Goal: Task Accomplishment & Management: Use online tool/utility

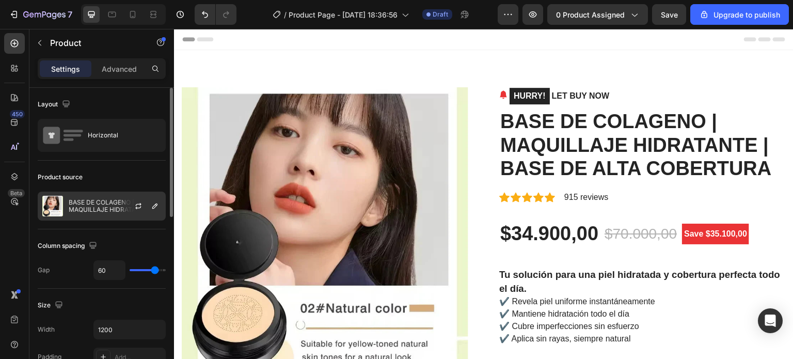
click at [70, 207] on p "BASE DE COLAGENO | MAQUILLAJE HIDRATANTE | BASE DE ALTA COBERTURA" at bounding box center [115, 206] width 92 height 14
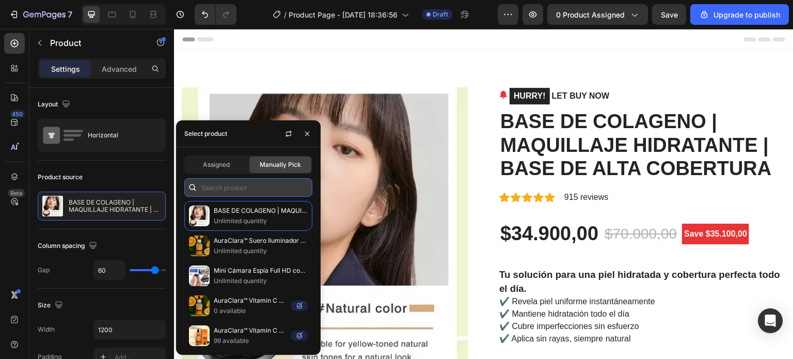
click at [225, 186] on input "text" at bounding box center [248, 187] width 128 height 19
paste input "Moto | Acelera tu metabolismo en 7 días"
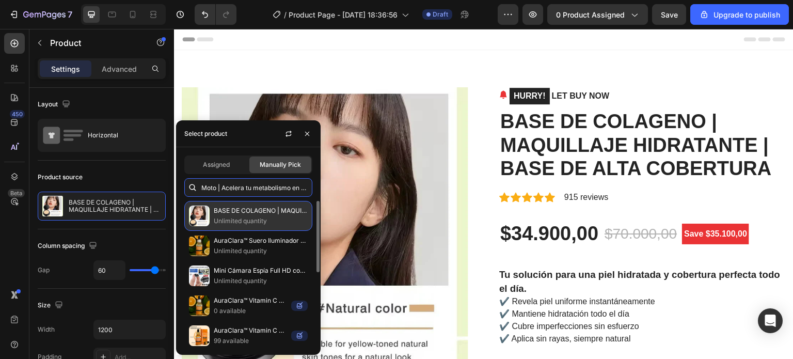
scroll to position [0, 11]
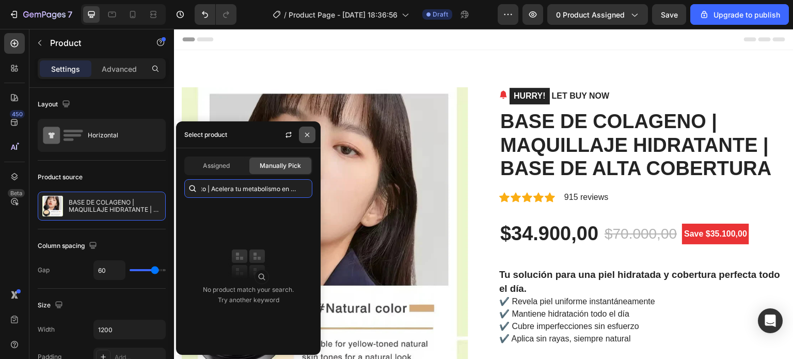
type input "Moto | Acelera tu metabolismo en 7 días"
click at [307, 136] on icon "button" at bounding box center [307, 135] width 8 height 8
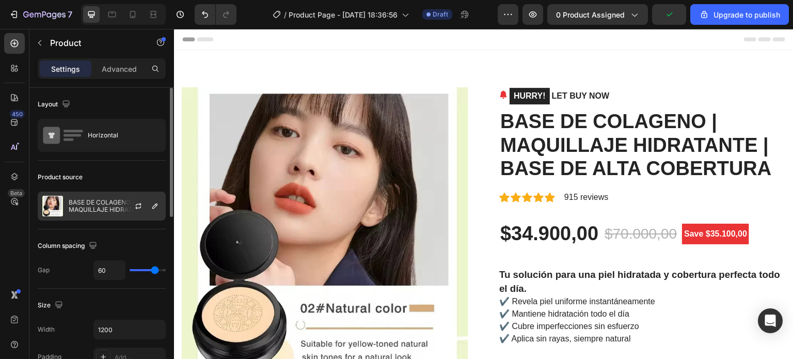
click at [120, 208] on div at bounding box center [142, 206] width 45 height 28
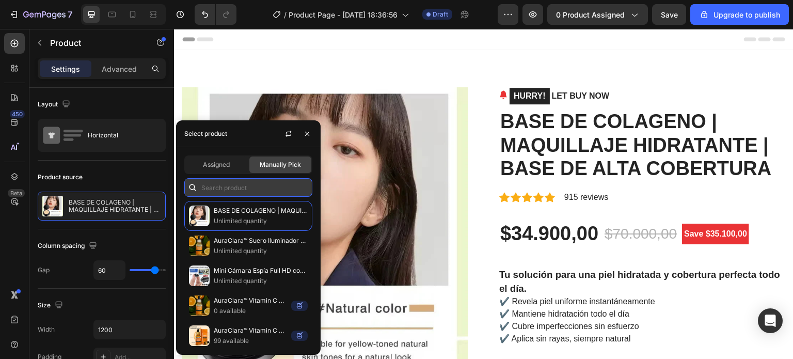
click at [230, 195] on input "text" at bounding box center [248, 187] width 128 height 19
paste input "Moto | Acelera tu metabolismo en 7 días"
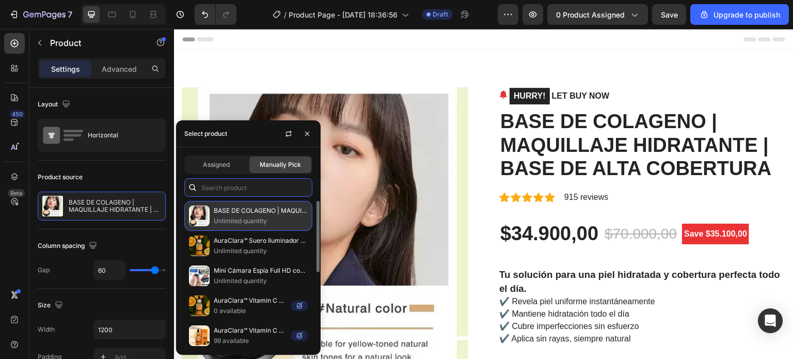
type input "Moto | Acelera tu metabolismo en 7 días"
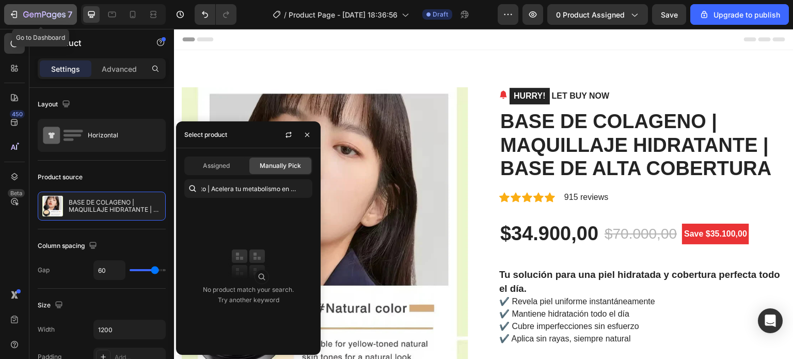
click at [6, 17] on button "7" at bounding box center [40, 14] width 73 height 21
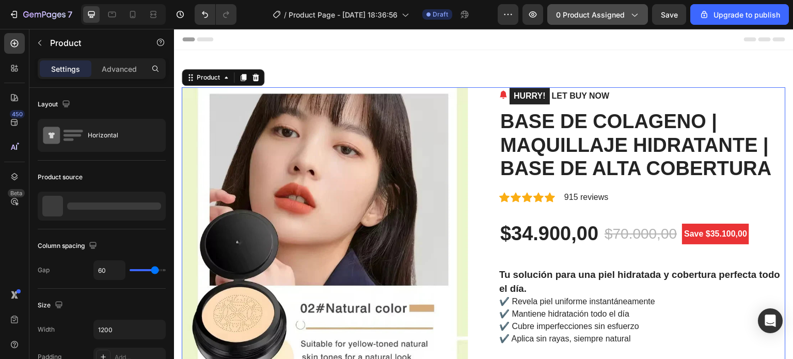
drag, startPoint x: 584, startPoint y: 17, endPoint x: 390, endPoint y: 16, distance: 194.6
click at [584, 17] on span "0 product assigned" at bounding box center [590, 14] width 69 height 11
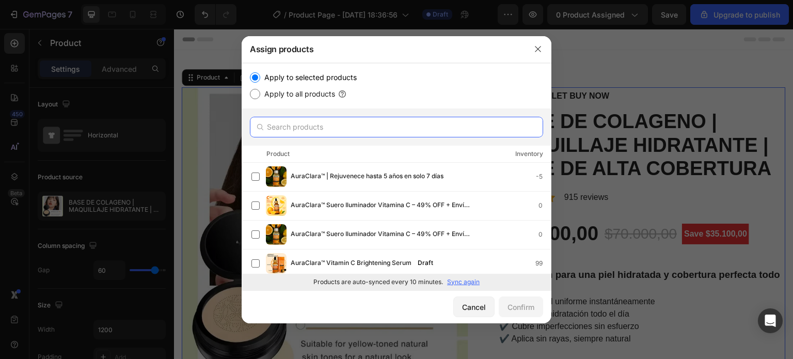
click at [322, 125] on input "text" at bounding box center [396, 127] width 293 height 21
paste input "Moto | Acelera tu metabolismo en 7 días"
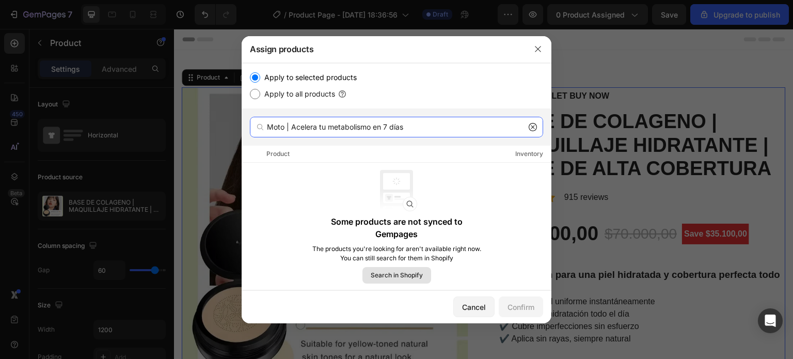
type input "Moto | Acelera tu metabolismo en 7 días"
click at [401, 273] on span "Search in Shopify" at bounding box center [397, 275] width 52 height 9
click at [405, 274] on span "Search in Shopify" at bounding box center [397, 275] width 52 height 9
click at [535, 52] on icon "button" at bounding box center [538, 49] width 8 height 8
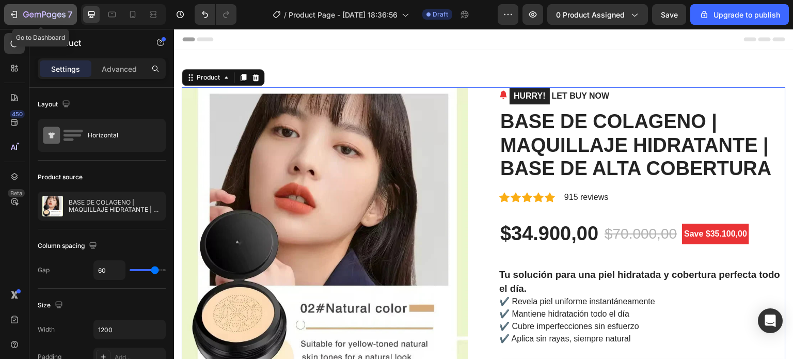
click at [21, 11] on div "7" at bounding box center [40, 14] width 63 height 12
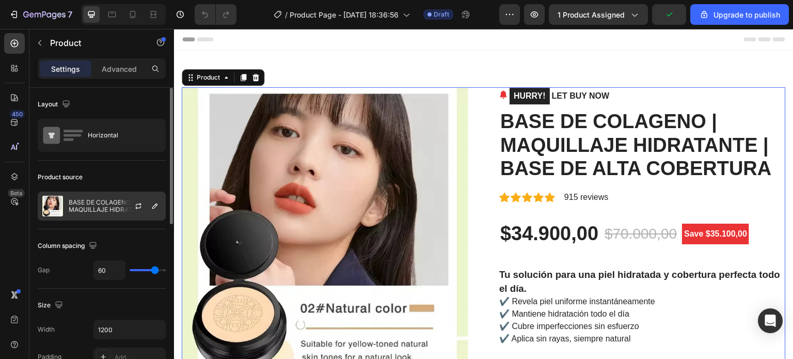
click at [94, 210] on p "BASE DE COLAGENO | MAQUILLAJE HIDRATANTE | BASE DE ALTA COBERTURA" at bounding box center [115, 206] width 92 height 14
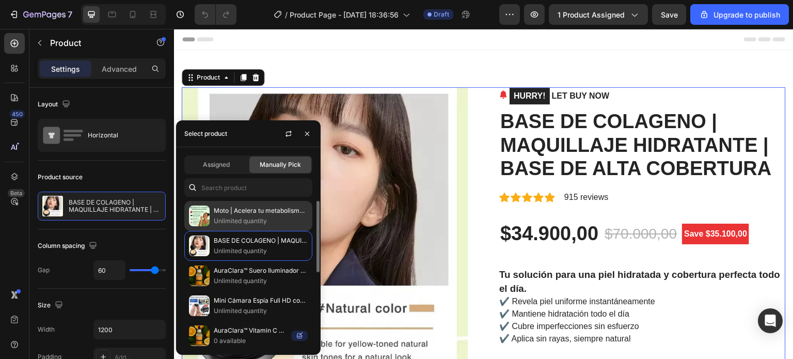
click at [233, 214] on p "Moto | Acelera tu metabolismo en 7 días" at bounding box center [261, 210] width 94 height 10
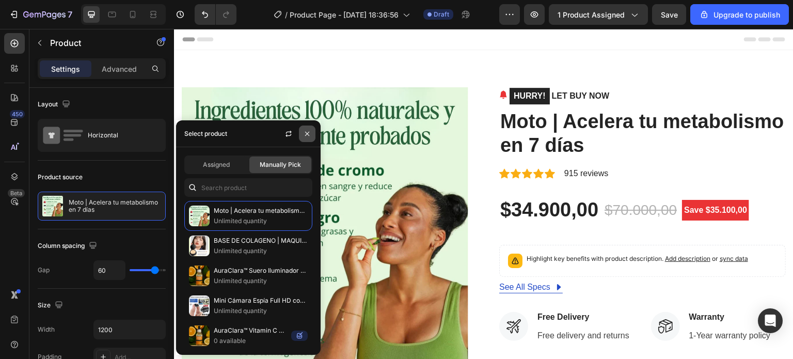
drag, startPoint x: 307, startPoint y: 130, endPoint x: 133, endPoint y: 101, distance: 175.9
click at [307, 130] on icon "button" at bounding box center [307, 134] width 8 height 8
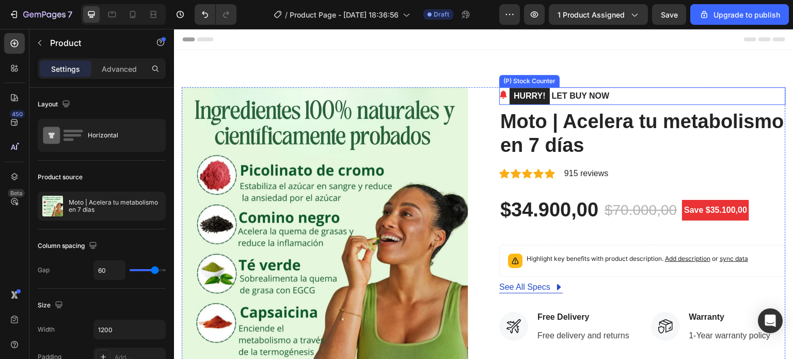
click at [626, 99] on div "HURRY! LET BUY NOW" at bounding box center [642, 96] width 287 height 18
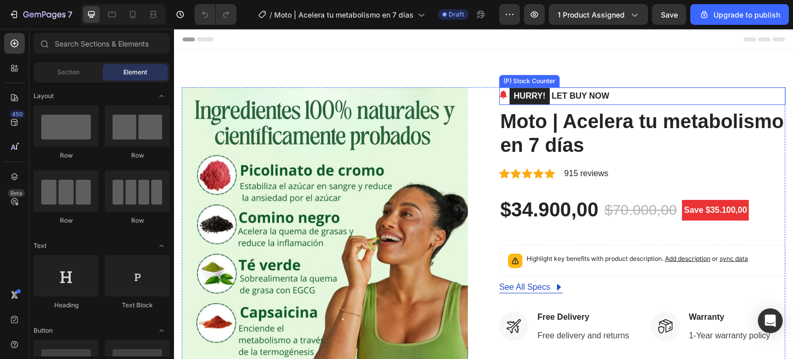
click at [635, 97] on div "HURRY! LET BUY NOW" at bounding box center [642, 96] width 287 height 18
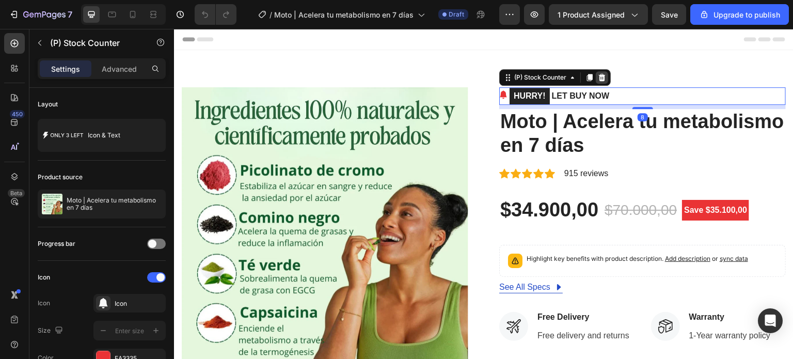
click at [598, 74] on icon at bounding box center [602, 77] width 8 height 8
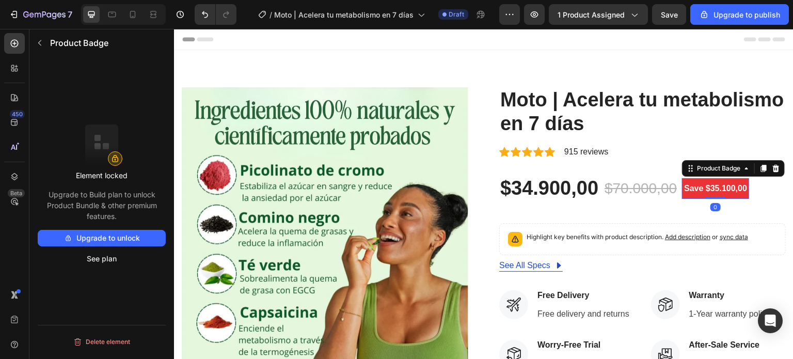
click at [703, 191] on pre "Save $35.100,00" at bounding box center [715, 188] width 67 height 21
click at [777, 168] on div at bounding box center [776, 168] width 12 height 12
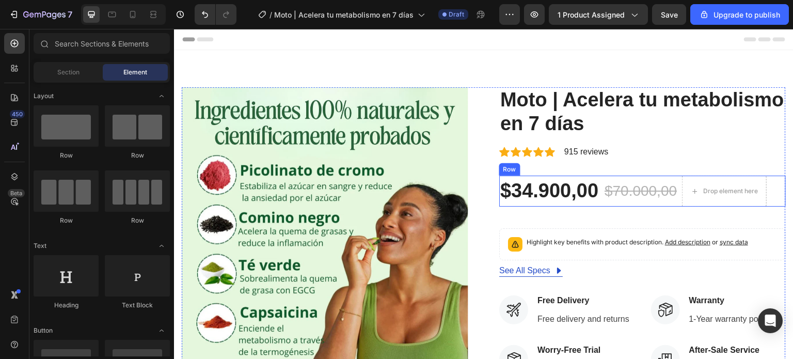
click at [598, 204] on div "$34.900,00 (P) Price (P) Price $70.000,00 (P) Price (P) Price Drop element here…" at bounding box center [642, 191] width 287 height 31
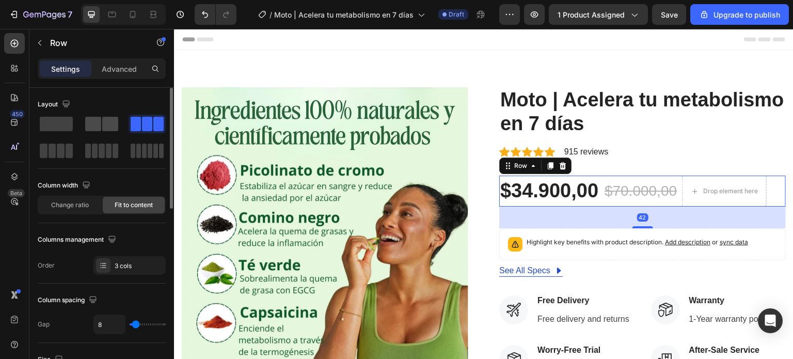
click at [110, 130] on span at bounding box center [110, 124] width 16 height 14
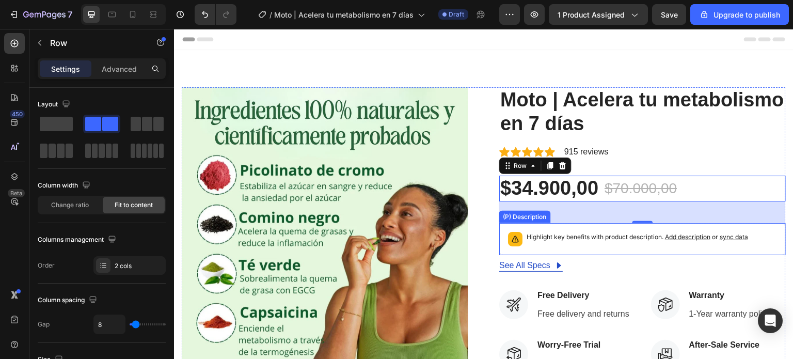
click at [614, 248] on div "Highlight key benefits with product description. Add description or sync data" at bounding box center [642, 239] width 277 height 23
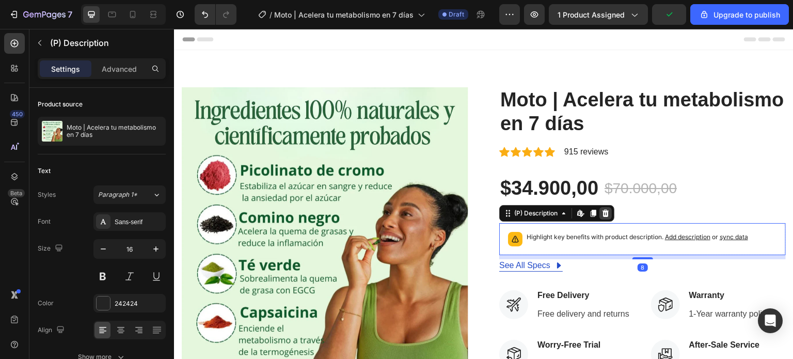
click at [608, 217] on div at bounding box center [605, 213] width 12 height 12
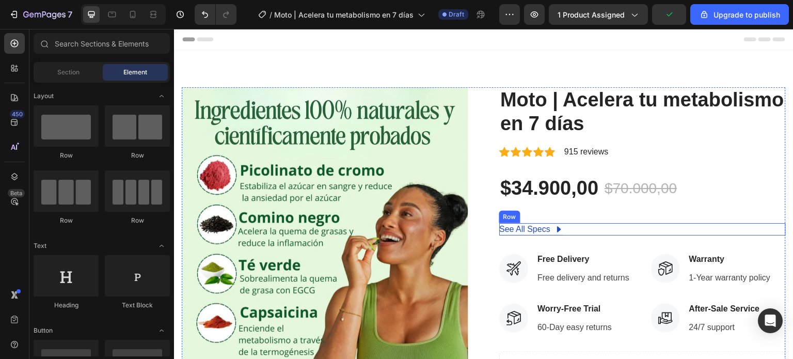
drag, startPoint x: 581, startPoint y: 233, endPoint x: 569, endPoint y: 212, distance: 24.0
click at [580, 232] on div "See All Specs Button Row" at bounding box center [642, 229] width 287 height 12
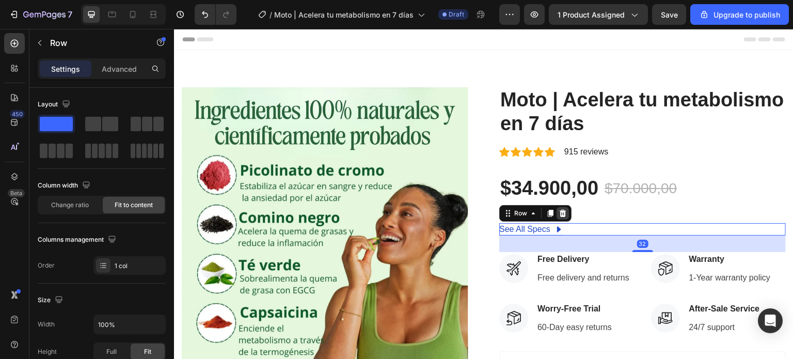
click at [560, 210] on icon at bounding box center [563, 213] width 7 height 7
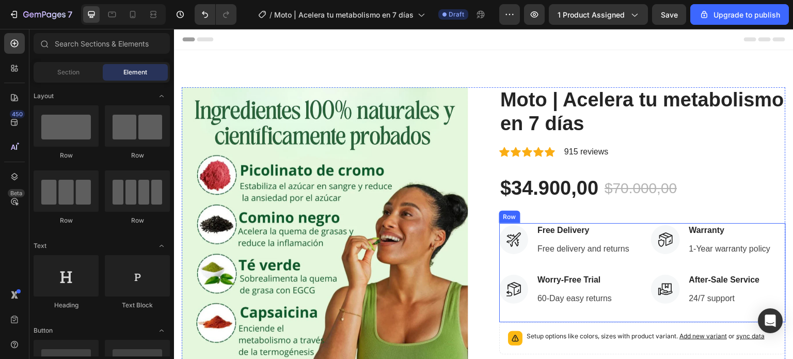
click at [630, 241] on div "Icon Free Delivery Text block Free delivery and returns Text block Icon List Ic…" at bounding box center [642, 272] width 287 height 99
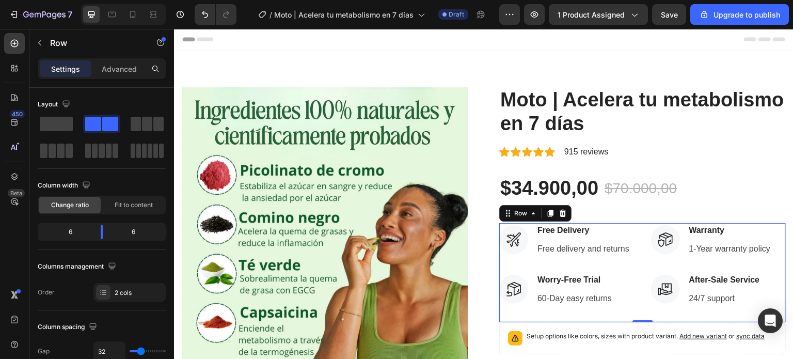
click at [560, 215] on icon at bounding box center [563, 213] width 7 height 7
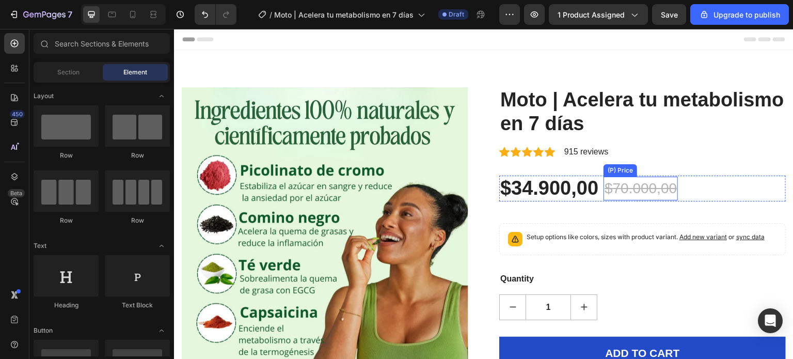
scroll to position [52, 0]
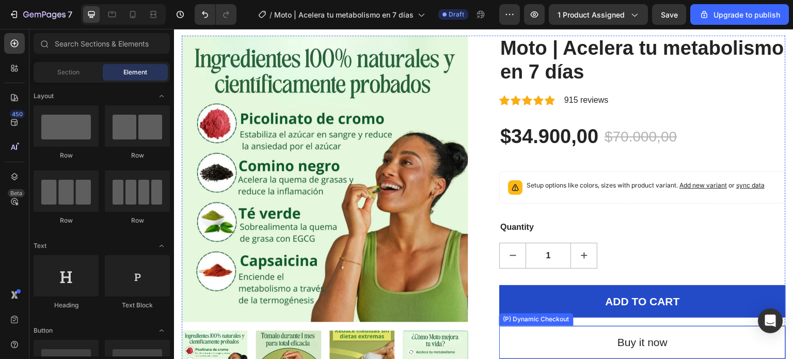
click at [577, 338] on button "Buy it now" at bounding box center [642, 342] width 287 height 33
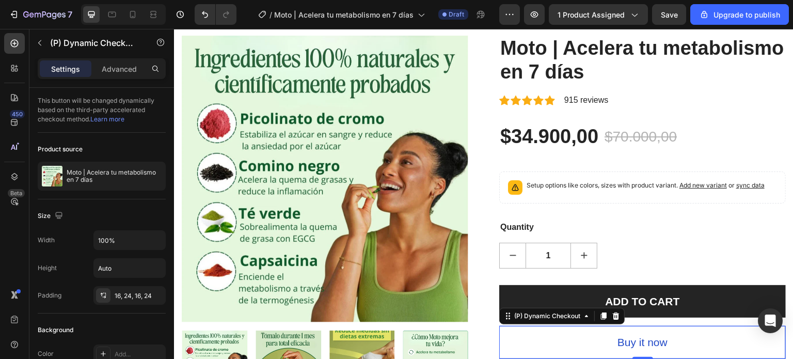
click at [615, 317] on icon at bounding box center [616, 316] width 8 height 8
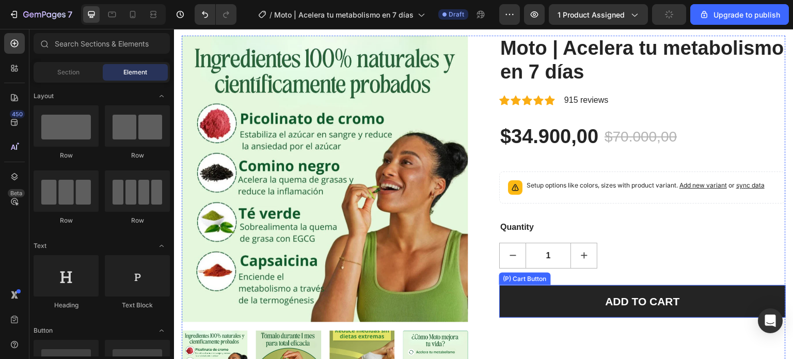
click at [540, 308] on button "ADD TO CART" at bounding box center [642, 301] width 287 height 33
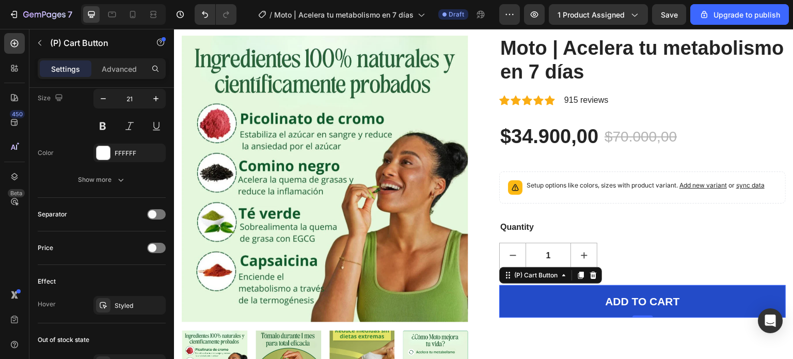
scroll to position [803, 0]
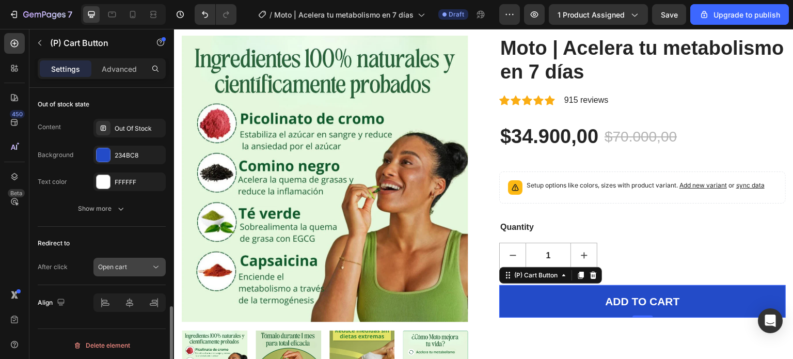
click at [130, 262] on div "Open cart" at bounding box center [124, 266] width 53 height 9
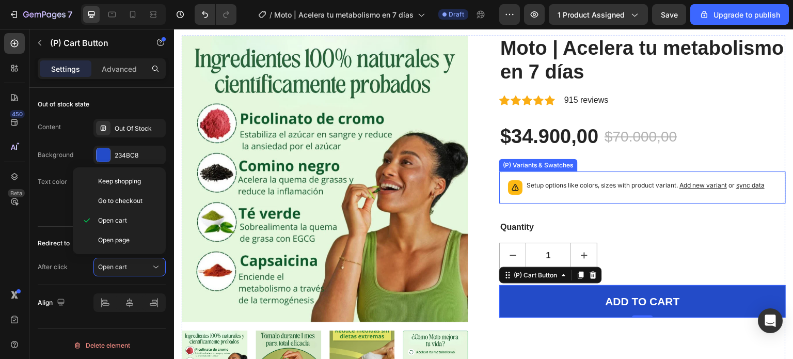
click at [645, 194] on div "Setup options like colors, sizes with product variant. Add new variant or sync …" at bounding box center [642, 187] width 277 height 23
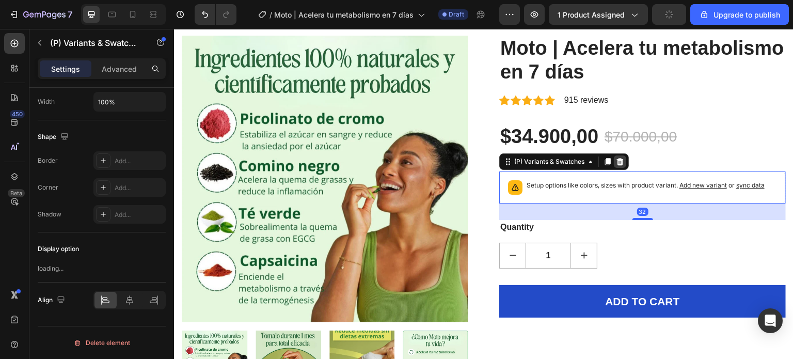
scroll to position [0, 0]
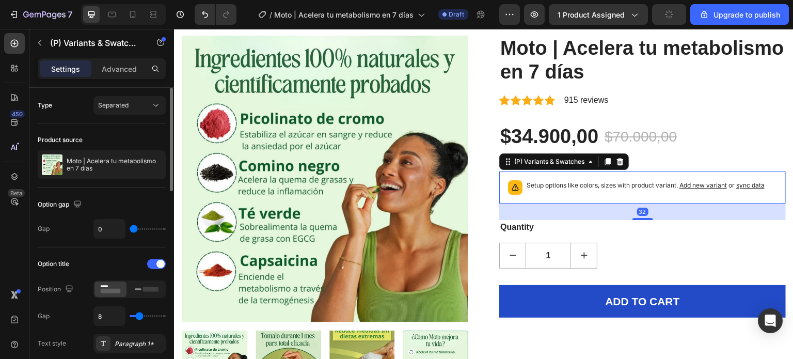
click at [621, 167] on div "(P) Variants & Swatches" at bounding box center [564, 161] width 130 height 17
click at [618, 161] on icon at bounding box center [620, 161] width 7 height 7
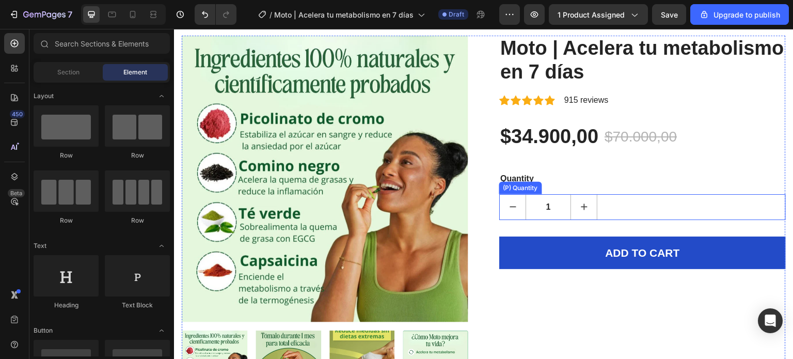
click at [609, 209] on div "1" at bounding box center [642, 207] width 287 height 26
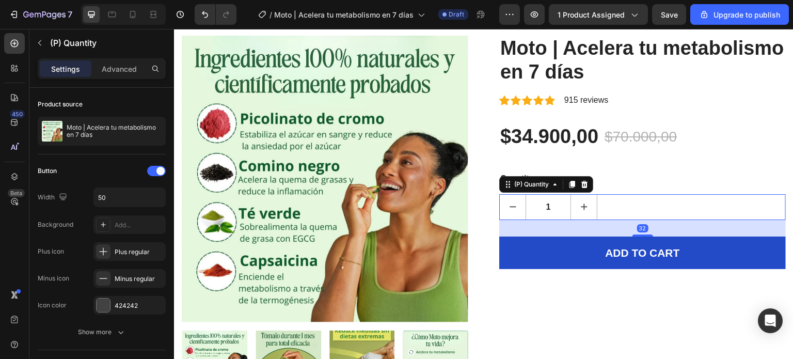
drag, startPoint x: 581, startPoint y: 183, endPoint x: 592, endPoint y: 176, distance: 13.7
click at [581, 184] on icon at bounding box center [584, 184] width 7 height 7
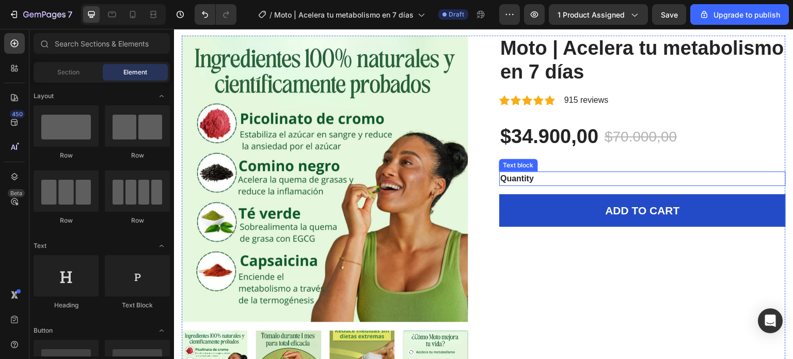
click at [536, 180] on div "Quantity" at bounding box center [642, 178] width 287 height 14
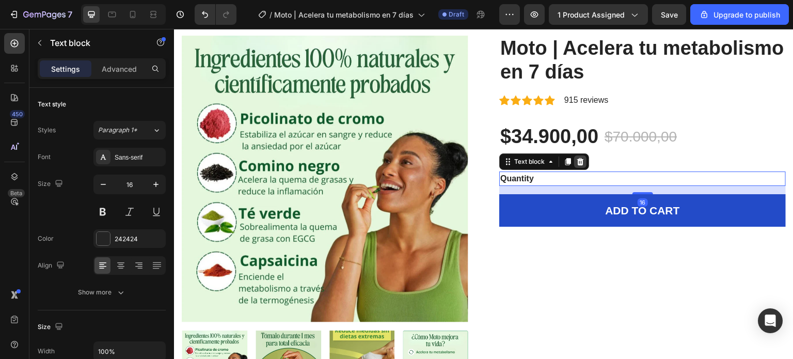
click at [577, 160] on icon at bounding box center [580, 161] width 7 height 7
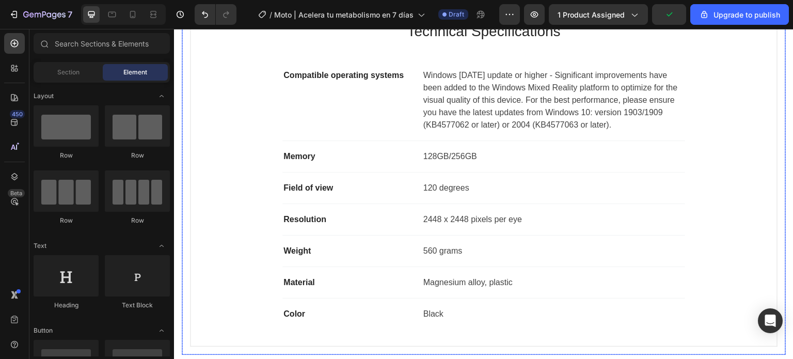
scroll to position [671, 0]
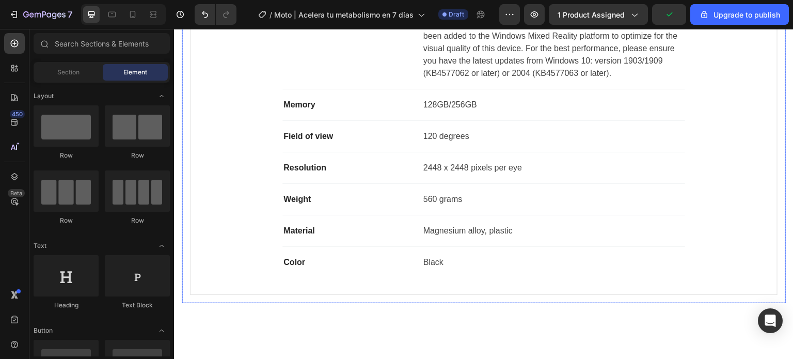
click at [184, 186] on div "Technical Specifications Heading Compatible operating systems Text block Window…" at bounding box center [484, 123] width 604 height 360
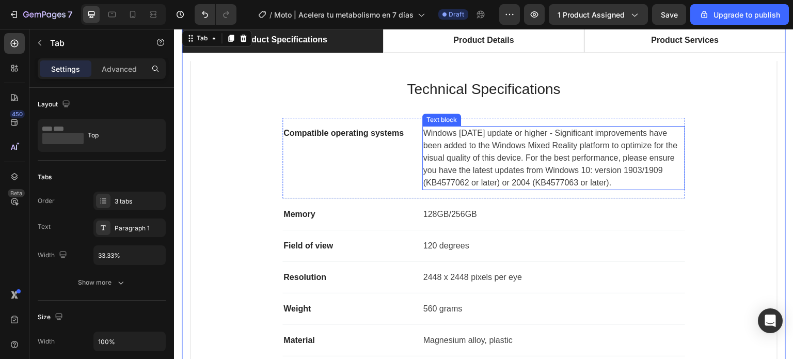
scroll to position [516, 0]
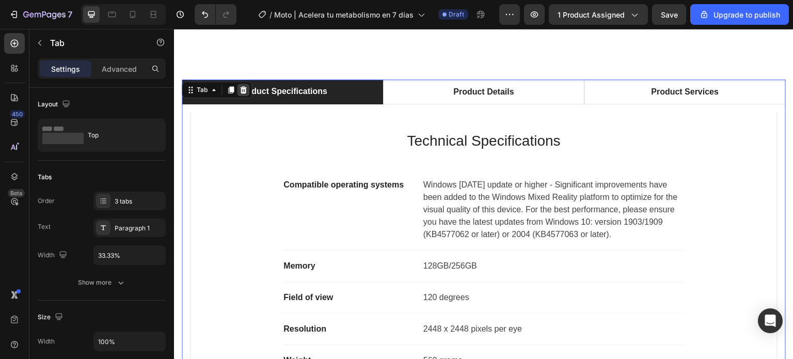
click at [243, 86] on icon at bounding box center [243, 89] width 7 height 7
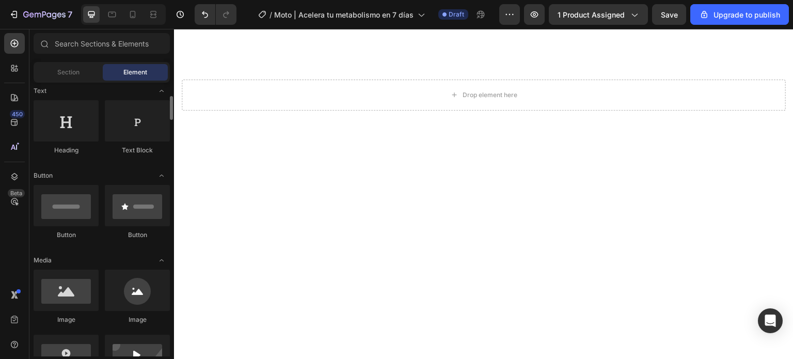
scroll to position [206, 0]
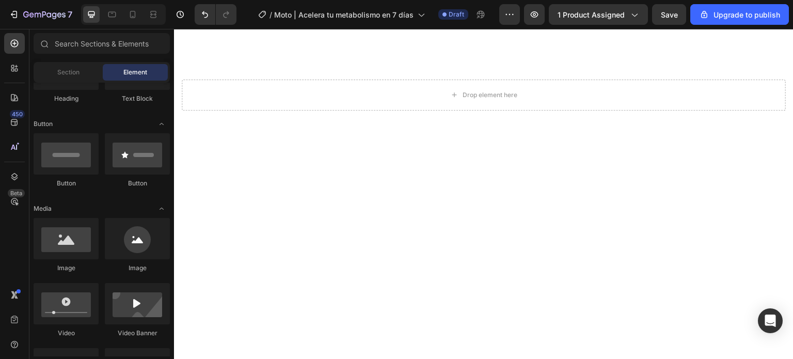
click at [72, 81] on div "Section Element" at bounding box center [102, 72] width 136 height 21
click at [74, 72] on span "Section" at bounding box center [68, 72] width 22 height 9
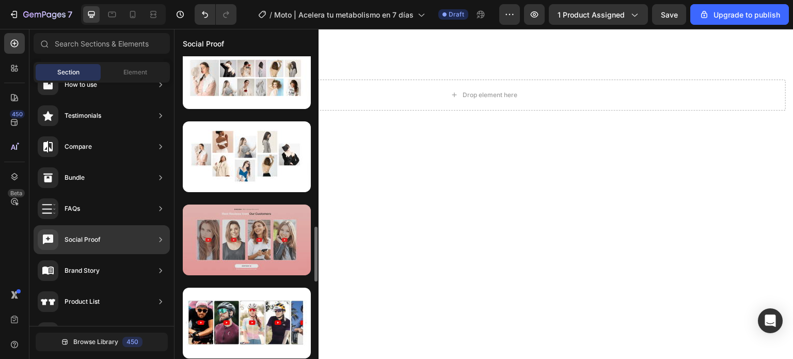
scroll to position [987, 0]
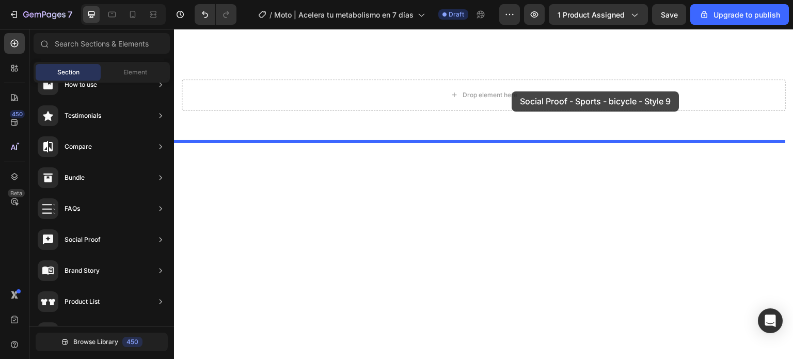
drag, startPoint x: 426, startPoint y: 308, endPoint x: 523, endPoint y: 99, distance: 230.0
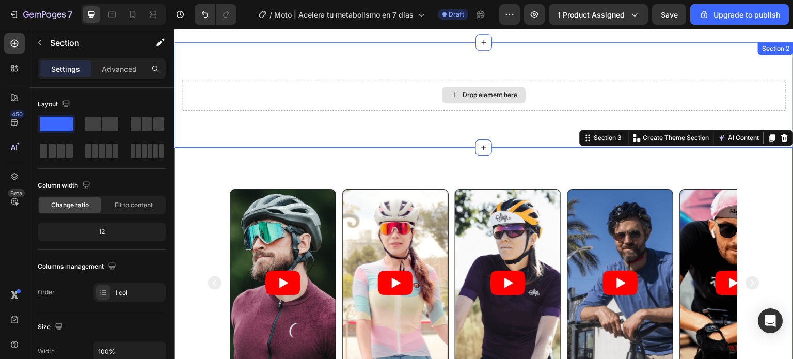
scroll to position [413, 0]
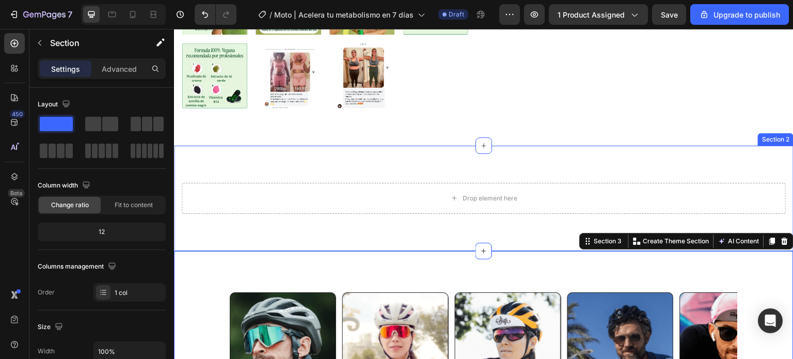
click at [527, 154] on div "Drop element here Row Section 2" at bounding box center [483, 198] width 619 height 105
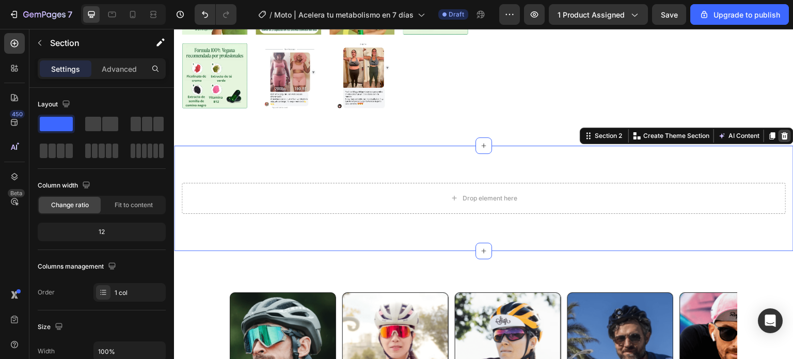
click at [781, 132] on icon at bounding box center [785, 136] width 8 height 8
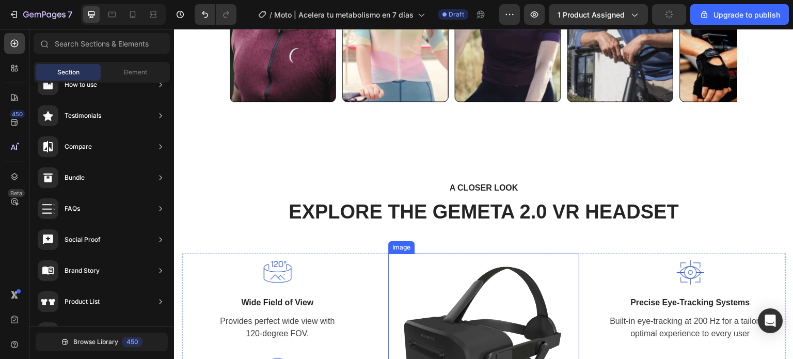
scroll to position [671, 0]
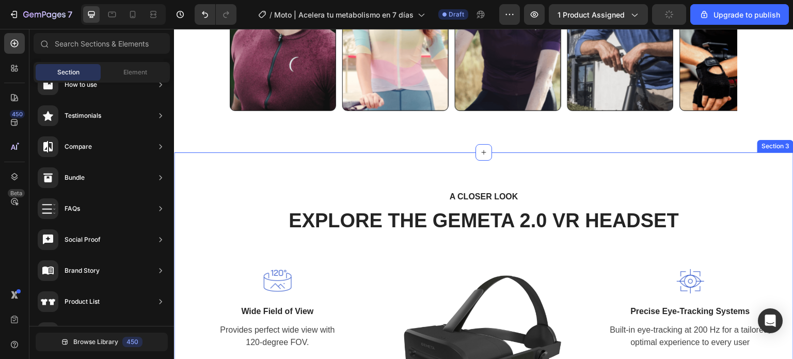
click at [550, 159] on div "A CLOSER LOOK Text block EXPLORE THE GEMETA 2.0 VR HEADSET Heading Row Image Wi…" at bounding box center [483, 321] width 619 height 339
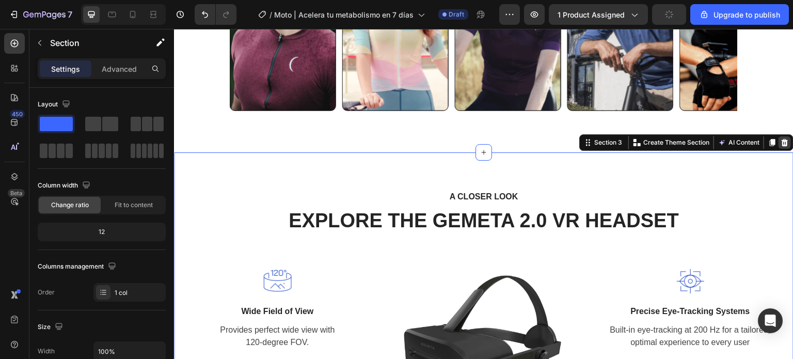
click at [781, 136] on div at bounding box center [785, 142] width 12 height 12
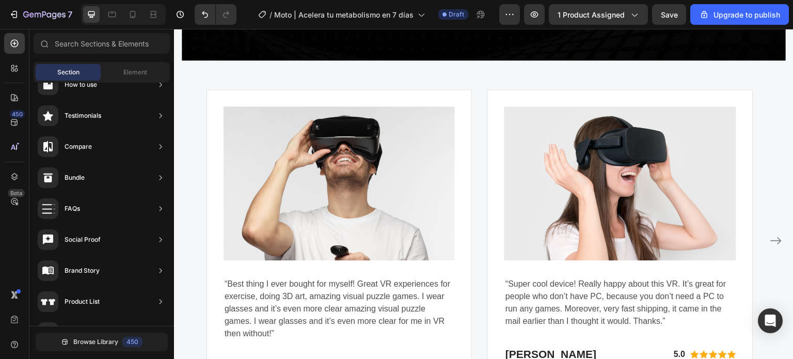
scroll to position [1445, 0]
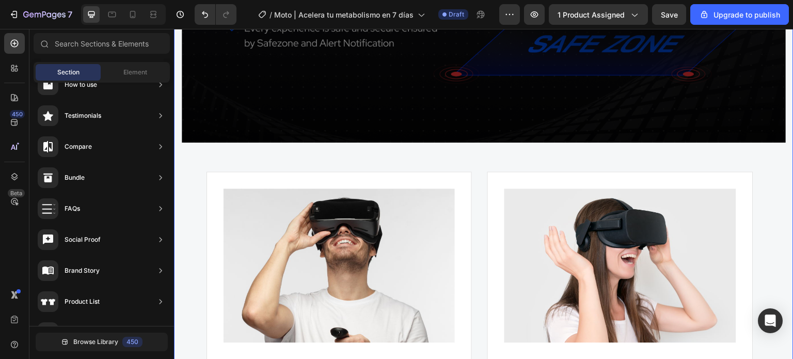
click at [597, 123] on div "WHY CHOOSE US Text block EASY TO USE, IMMERSIVE EXPERIENCES Heading Video Image…" at bounding box center [483, 101] width 619 height 819
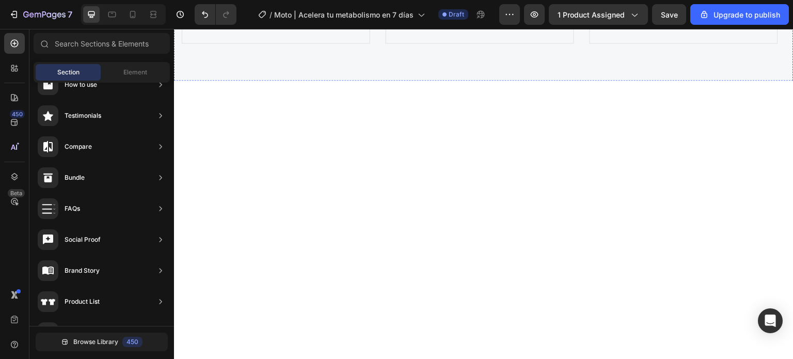
scroll to position [1497, 0]
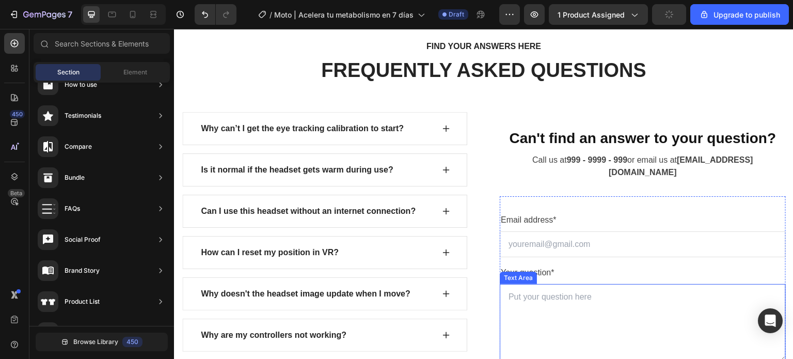
scroll to position [1394, 0]
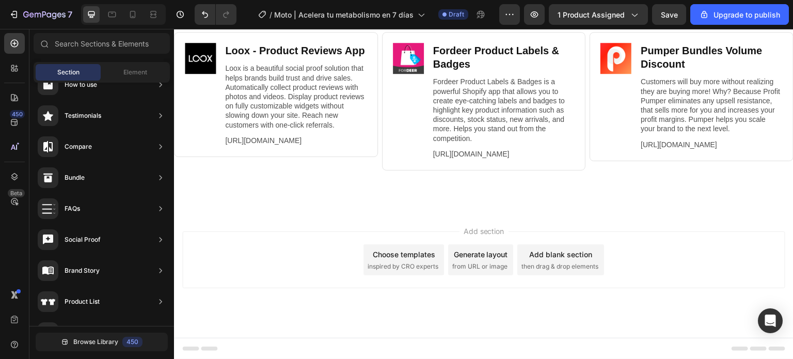
scroll to position [1416, 0]
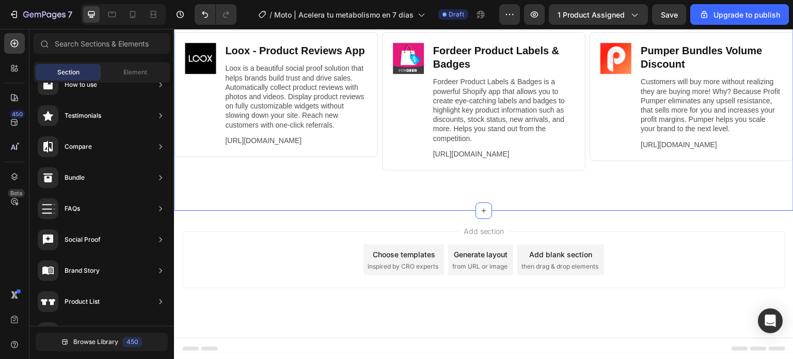
click at [617, 148] on div "Recommended Apps for this template Heading Image Loox ‑ Product Reviews App Hea…" at bounding box center [483, 97] width 619 height 227
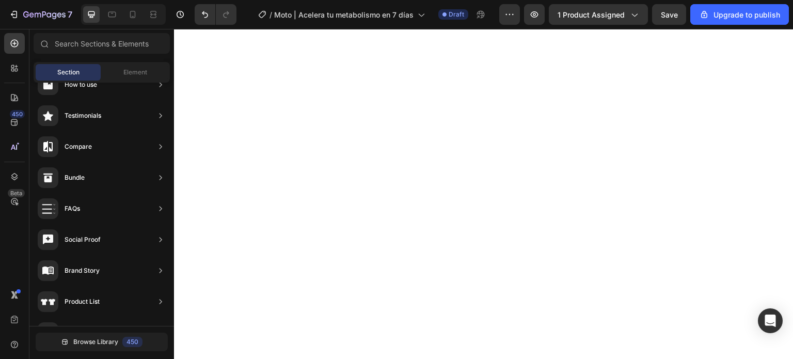
scroll to position [0, 0]
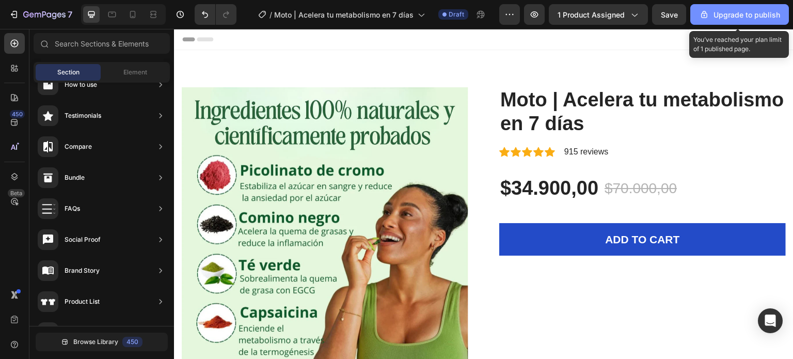
click at [723, 17] on div "Upgrade to publish" at bounding box center [739, 14] width 81 height 11
